Goal: Task Accomplishment & Management: Manage account settings

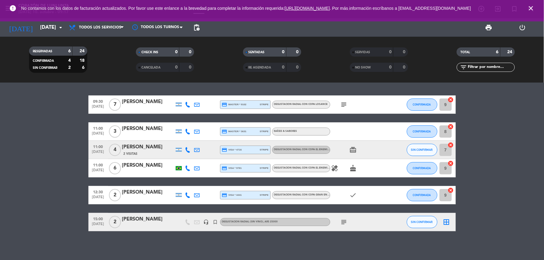
scroll to position [2, 0]
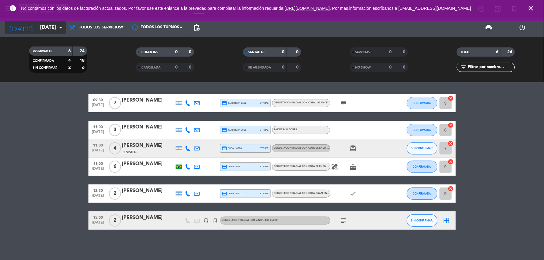
click at [50, 26] on input "[DATE]" at bounding box center [69, 28] width 65 height 12
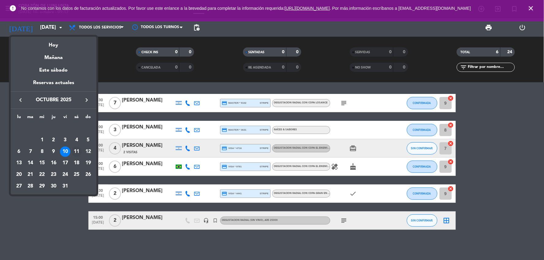
click at [79, 148] on div "11" at bounding box center [76, 152] width 10 height 10
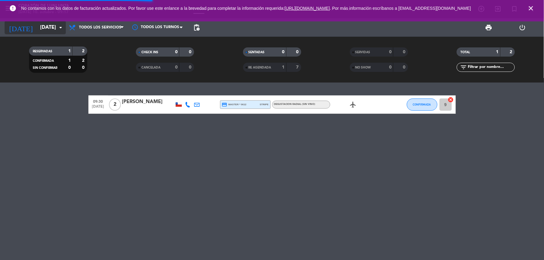
scroll to position [0, 0]
click at [43, 29] on input "[DATE]" at bounding box center [69, 28] width 65 height 12
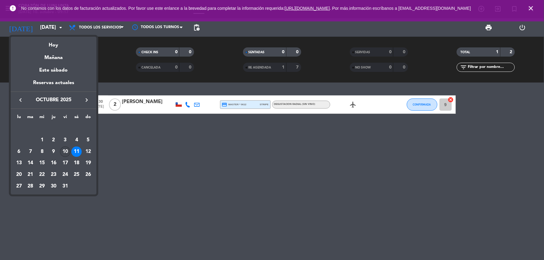
click at [67, 148] on div "10" at bounding box center [65, 152] width 10 height 10
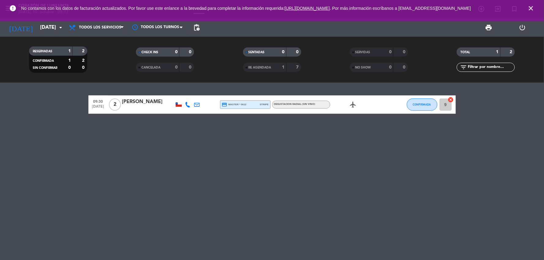
type input "[DATE]"
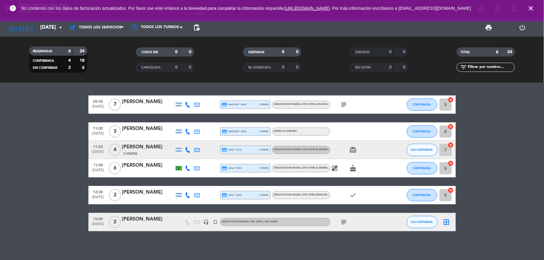
scroll to position [2, 0]
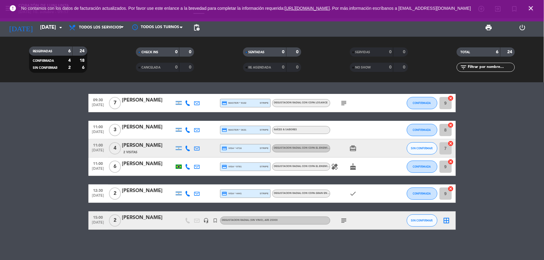
click at [437, 145] on div "7 cancel" at bounding box center [446, 148] width 18 height 18
click at [488, 135] on bookings-row "09:30 [DATE] 7 [PERSON_NAME] credit_card master * 9102 stripe DEGUSTACION RADIA…" at bounding box center [272, 162] width 544 height 136
click at [516, 177] on bookings-row "09:30 [DATE] 7 [PERSON_NAME] credit_card master * 9102 stripe DEGUSTACION RADIA…" at bounding box center [272, 162] width 544 height 136
click at [357, 191] on div "check" at bounding box center [357, 193] width 55 height 18
click at [140, 98] on div "[PERSON_NAME]" at bounding box center [148, 100] width 52 height 8
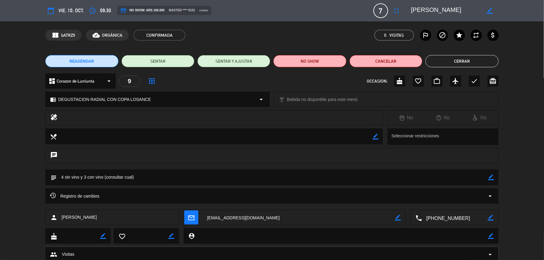
click at [458, 60] on button "Cerrar" at bounding box center [461, 61] width 73 height 12
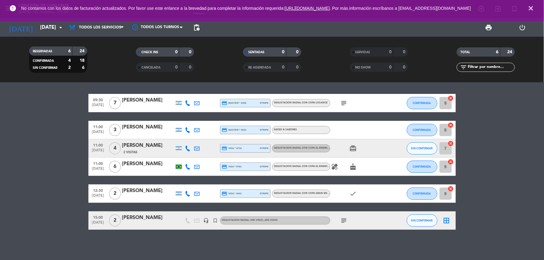
click at [186, 248] on div "09:30 [DATE] 7 [PERSON_NAME] credit_card master * 9102 stripe DEGUSTACION RADIA…" at bounding box center [272, 171] width 544 height 177
click at [145, 99] on div "[PERSON_NAME]" at bounding box center [148, 100] width 52 height 8
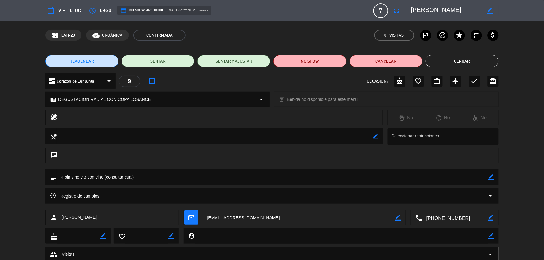
click at [481, 61] on button "Cerrar" at bounding box center [461, 61] width 73 height 12
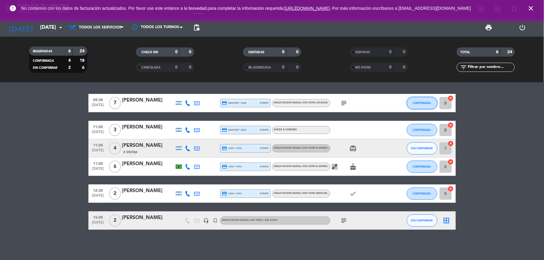
click at [425, 105] on button "CONFIRMADA" at bounding box center [422, 103] width 31 height 12
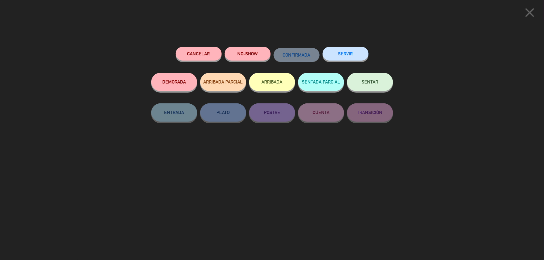
click at [530, 13] on icon "close" at bounding box center [529, 12] width 15 height 15
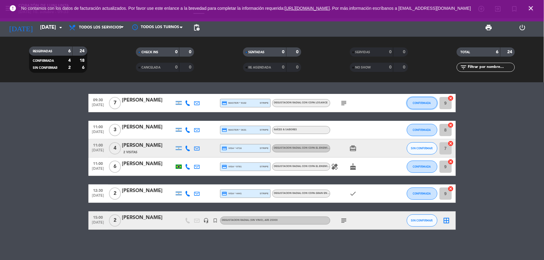
click at [430, 102] on span "CONFIRMADA" at bounding box center [422, 102] width 18 height 3
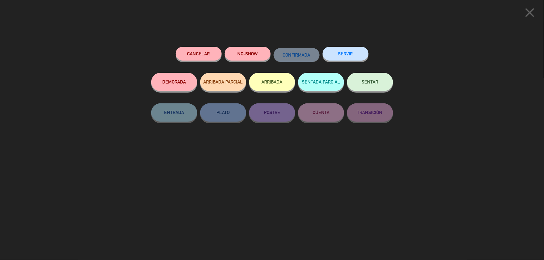
click at [362, 80] on button "SENTAR" at bounding box center [370, 82] width 46 height 18
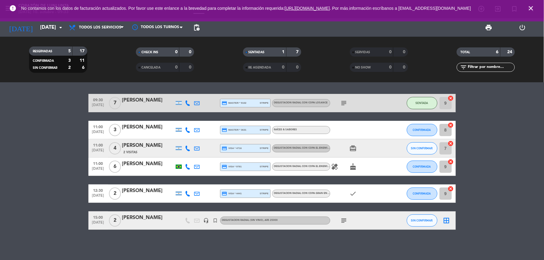
click at [500, 109] on bookings-row "09:30 [DATE] 7 [PERSON_NAME] credit_card master * 9102 stripe DEGUSTACION RADIA…" at bounding box center [272, 162] width 544 height 136
